Goal: Register for event/course

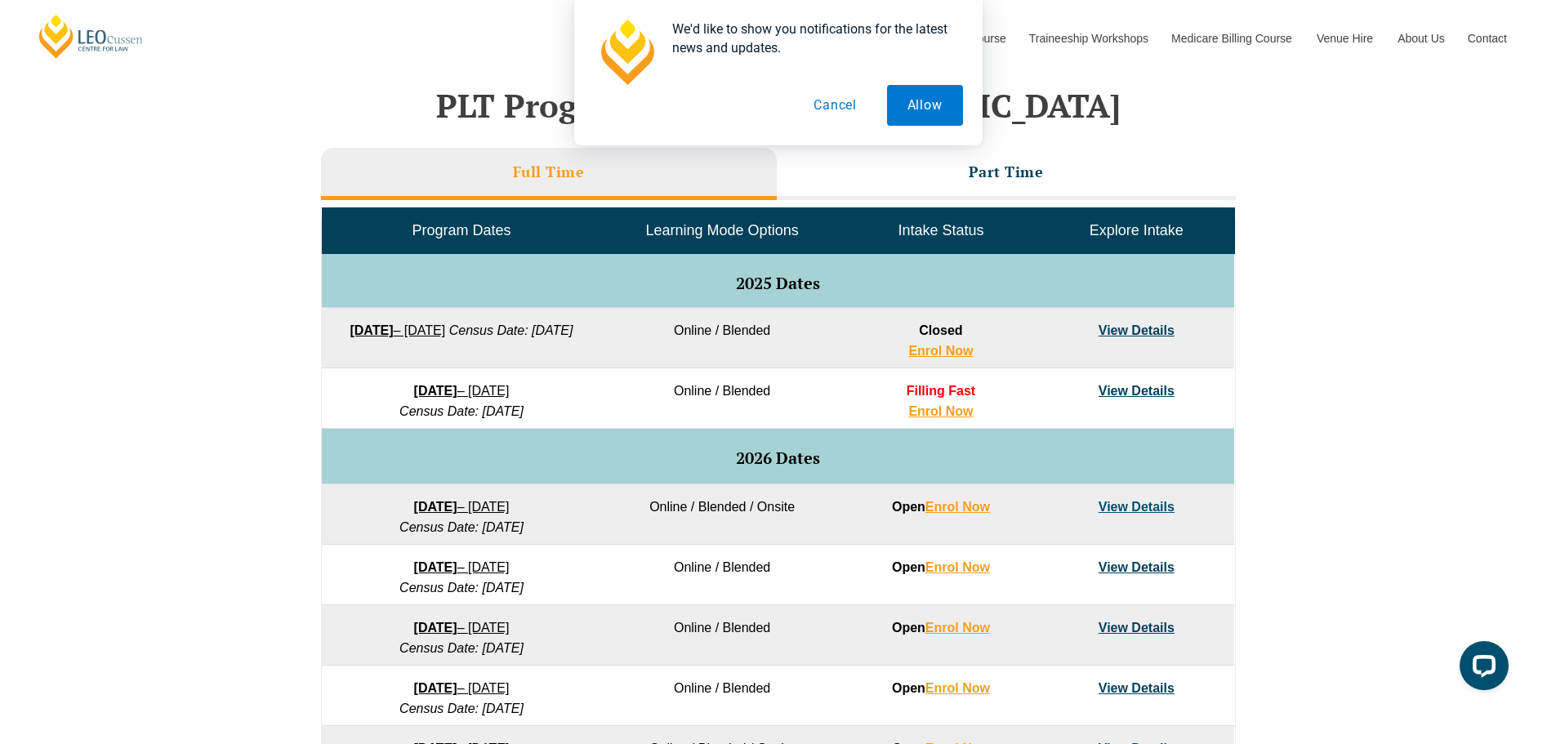
scroll to position [653, 0]
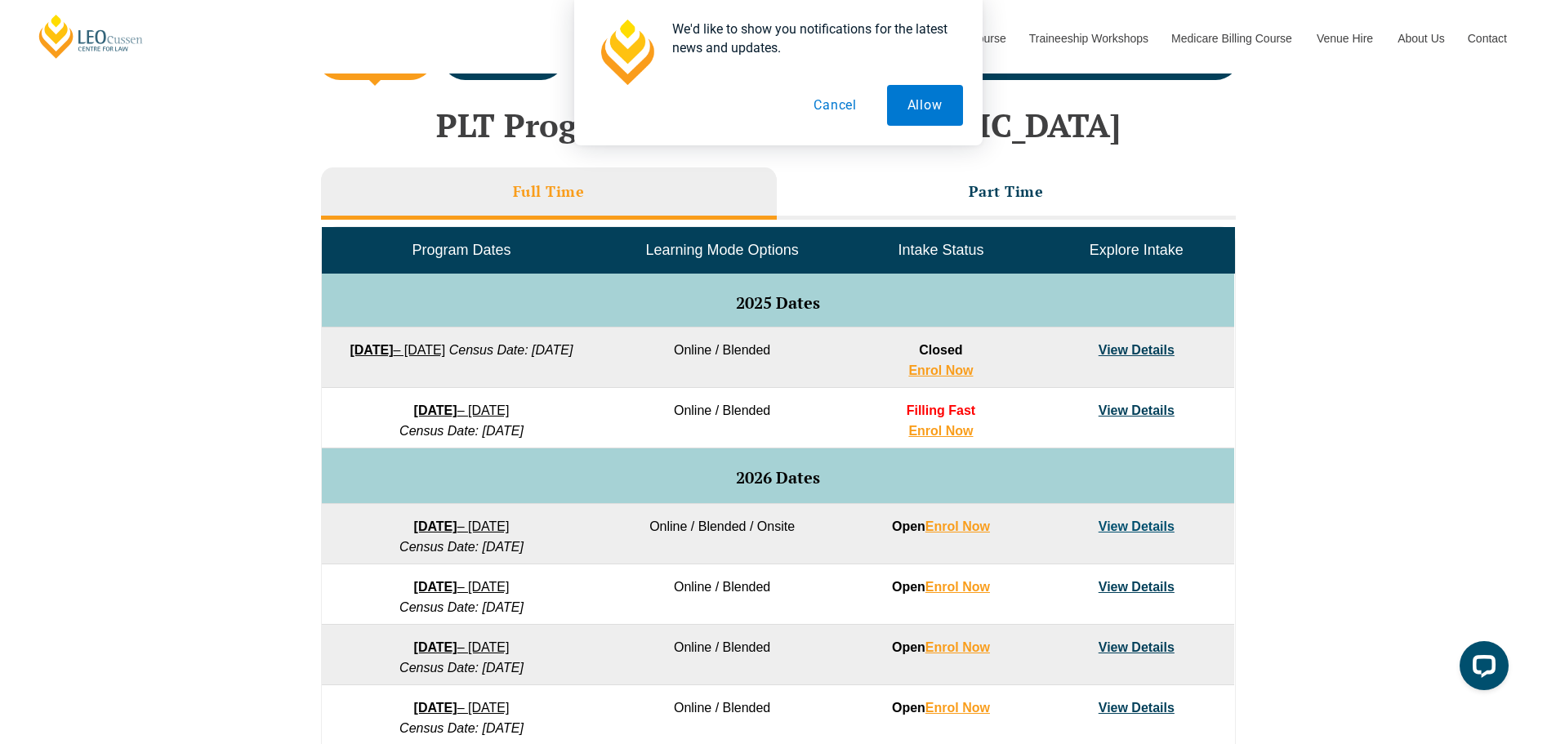
click at [1126, 349] on link "View Details" at bounding box center [1137, 350] width 76 height 14
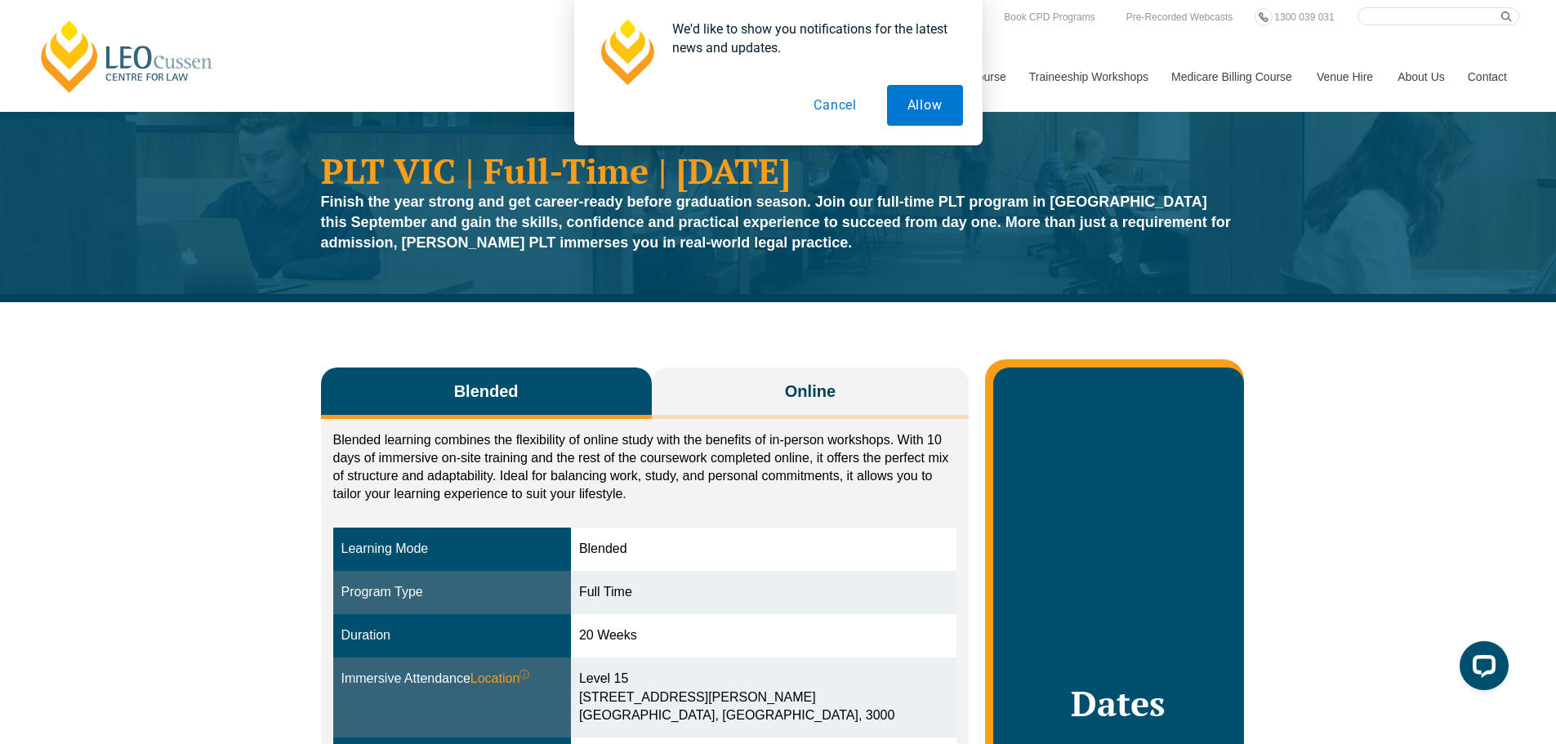
click at [831, 110] on button "Cancel" at bounding box center [835, 105] width 84 height 41
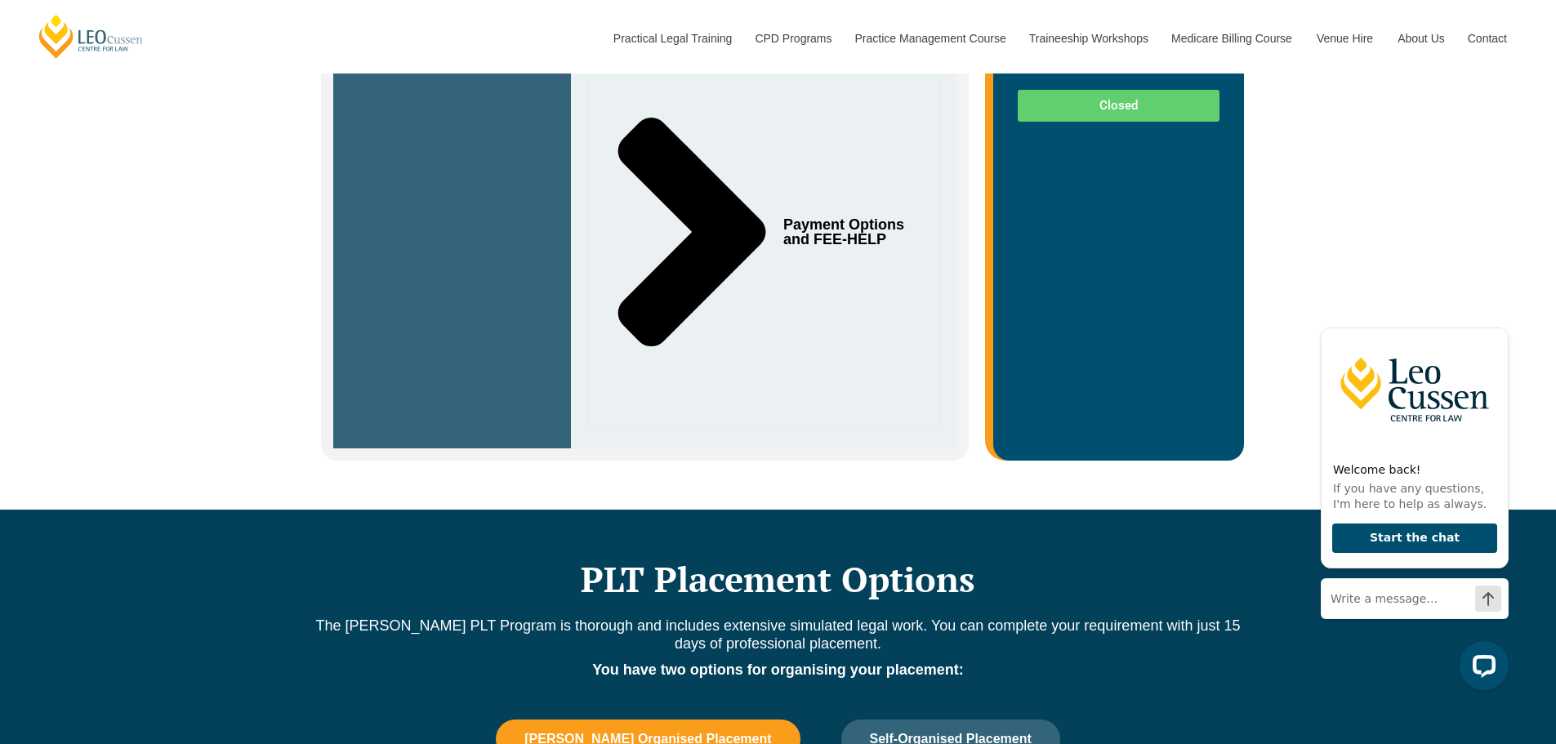
scroll to position [898, 0]
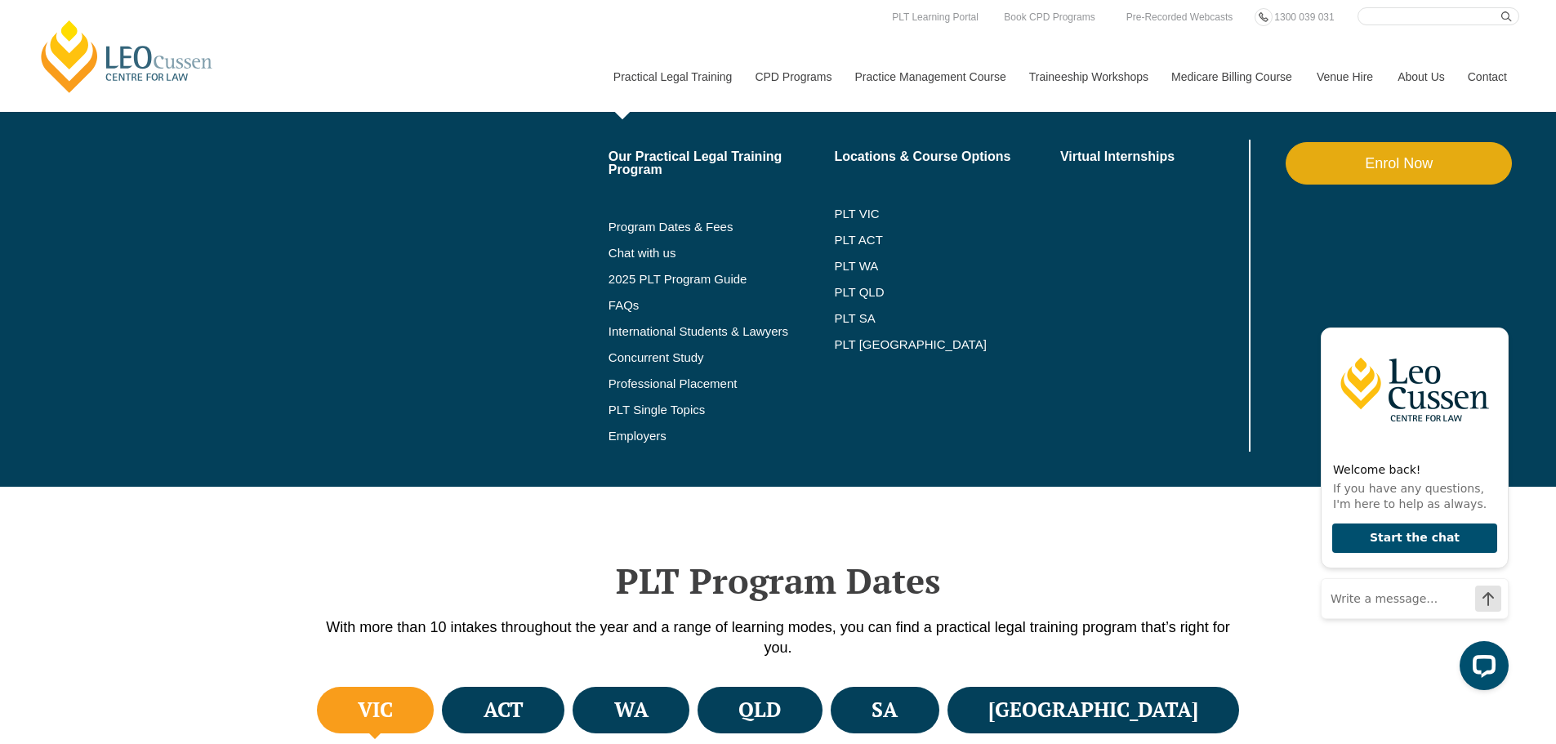
click at [661, 80] on link "Practical Legal Training" at bounding box center [672, 77] width 142 height 70
